Goal: Communication & Community: Answer question/provide support

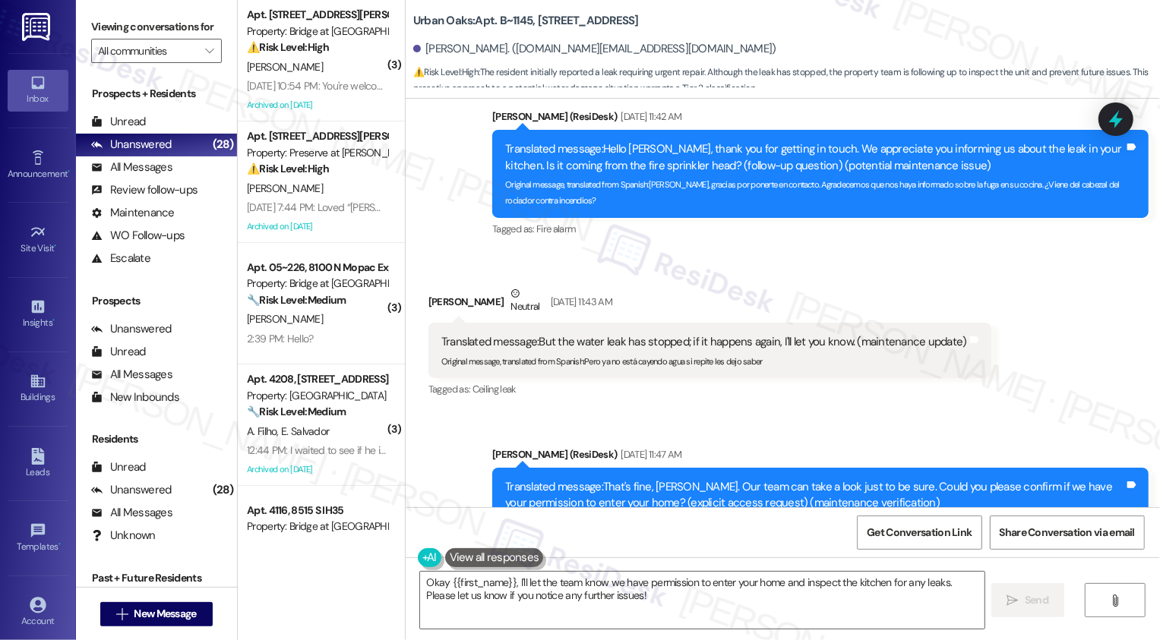
scroll to position [3490, 0]
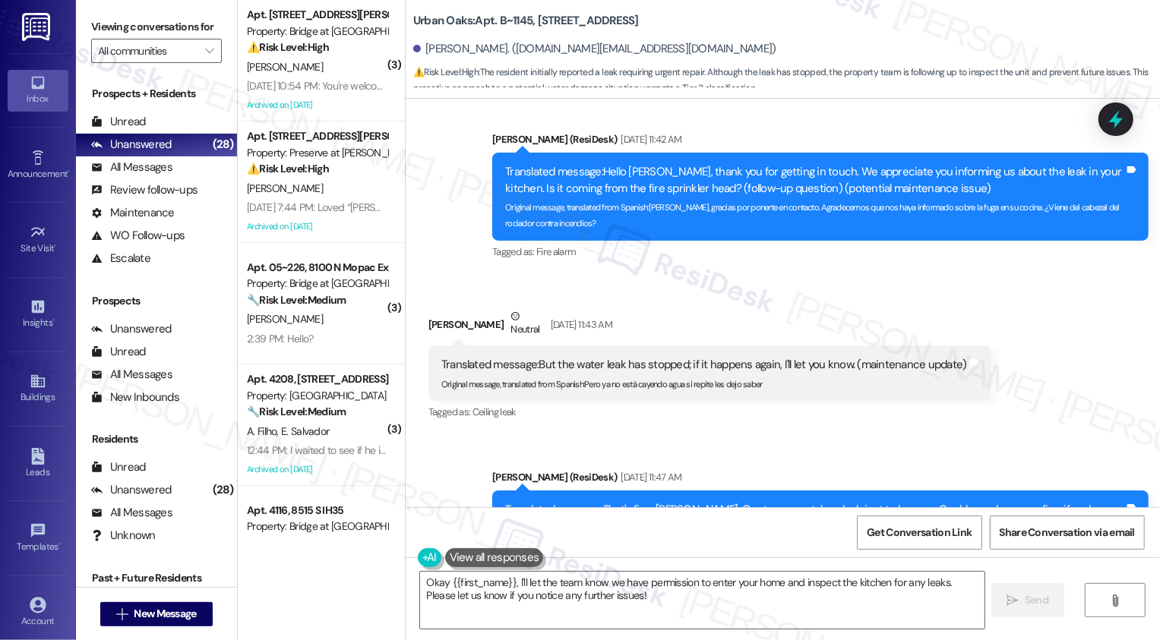
click at [512, 20] on b "Urban Oaks: Apt. B~1145, [STREET_ADDRESS]" at bounding box center [526, 21] width 226 height 16
copy b "1145"
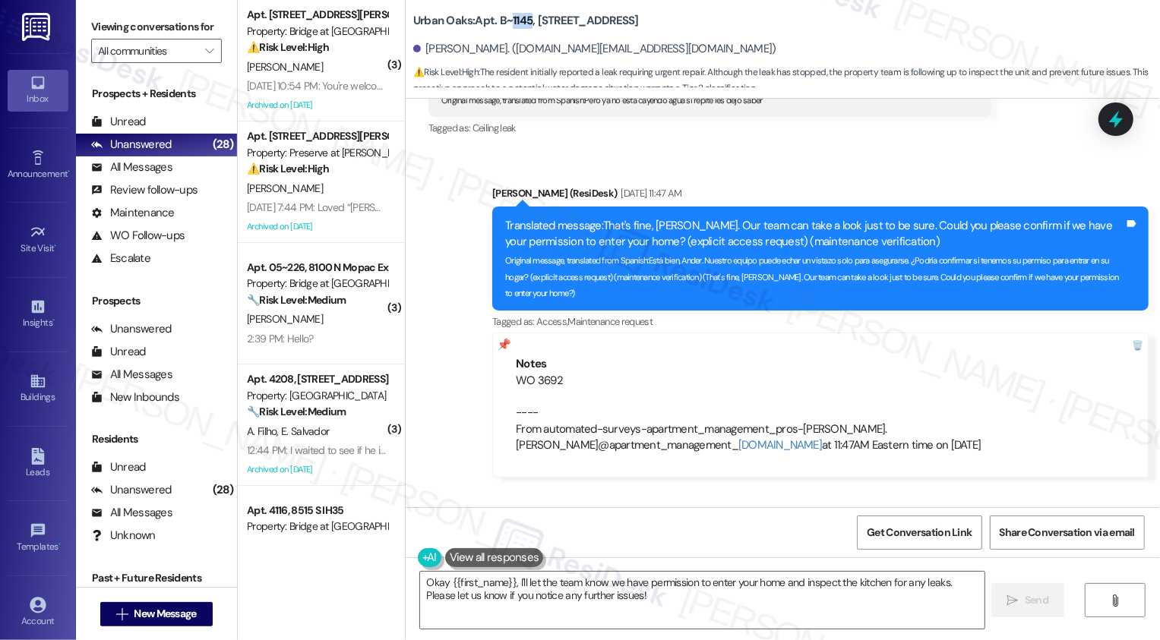
scroll to position [3848, 0]
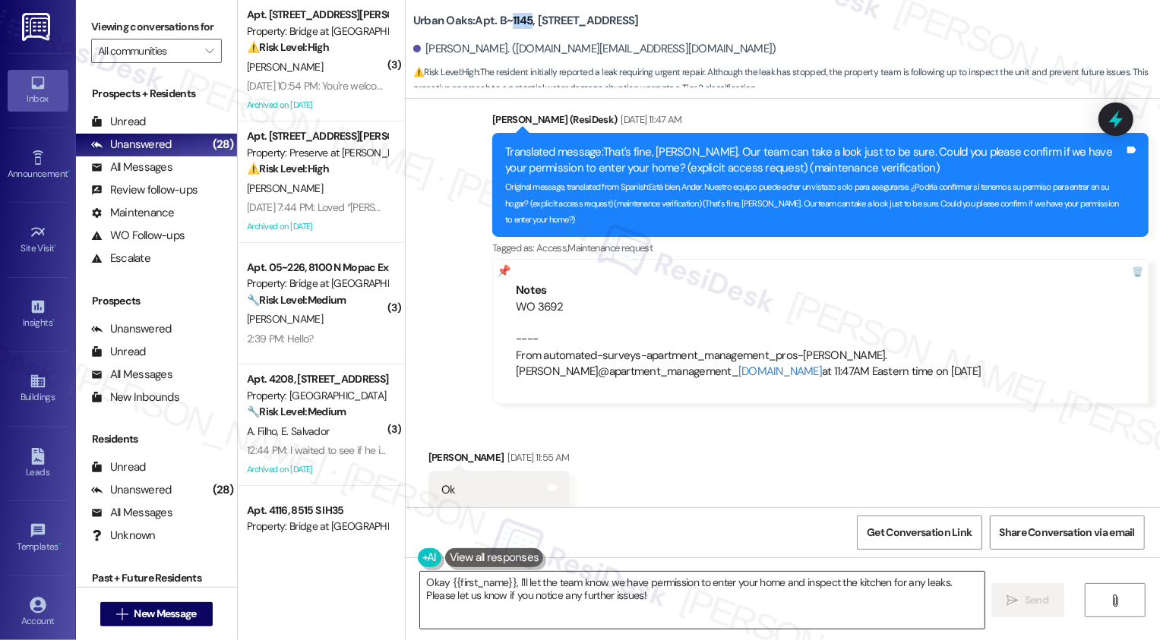
click at [502, 618] on textarea "Okay {{first_name}}, I'll let the team know we have permission to enter your ho…" at bounding box center [702, 600] width 564 height 57
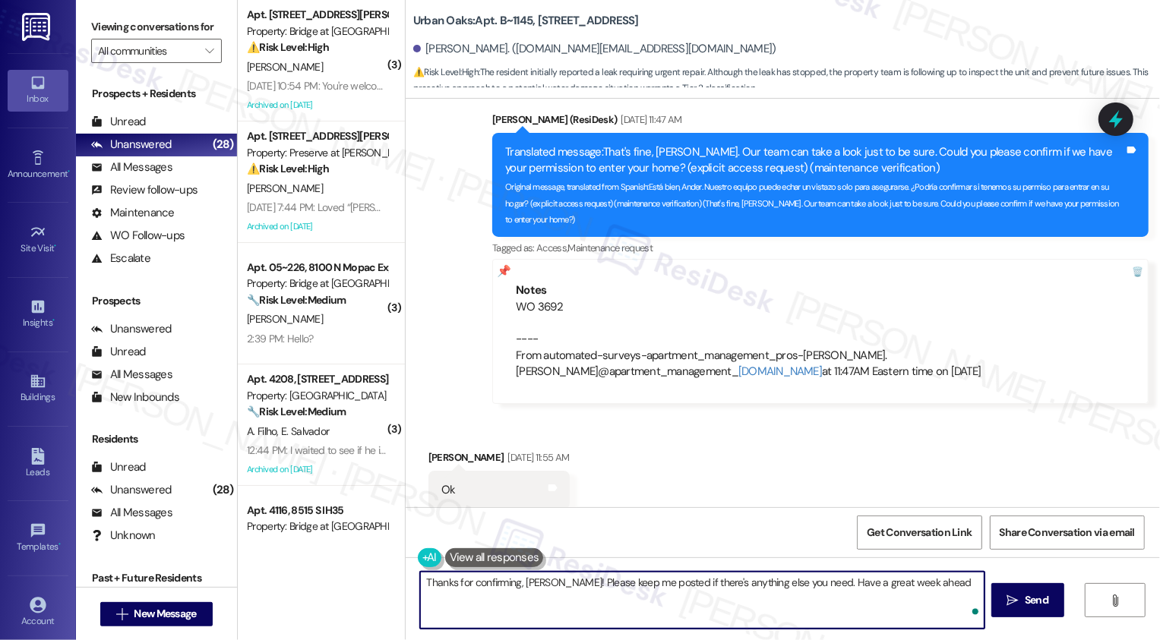
type textarea "Thanks for confirming, Ander! Please keep me posted if there's anything else yo…"
